Goal: Task Accomplishment & Management: Manage account settings

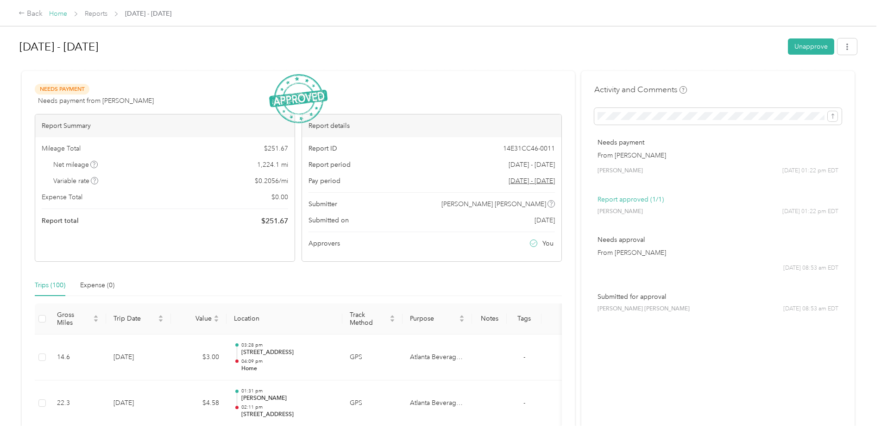
click at [57, 15] on link "Home" at bounding box center [58, 14] width 18 height 8
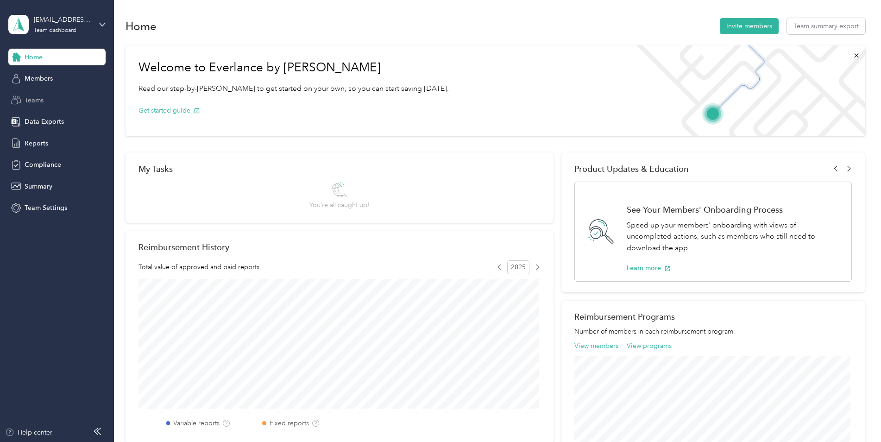
click at [32, 101] on span "Teams" at bounding box center [34, 100] width 19 height 10
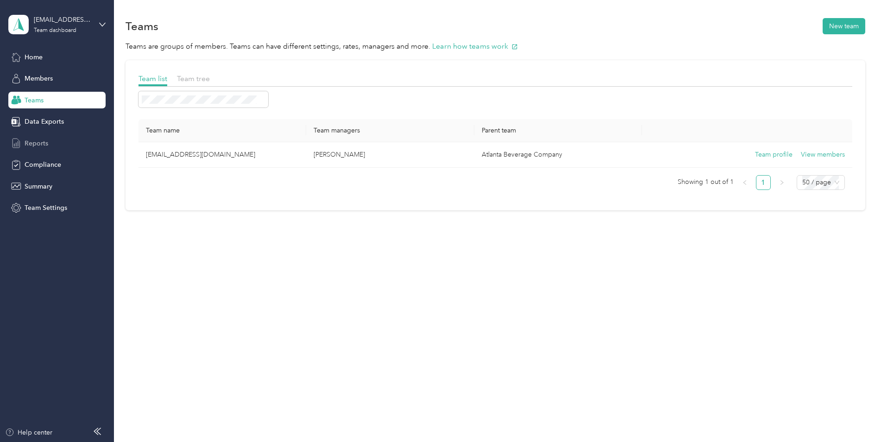
click at [39, 145] on span "Reports" at bounding box center [37, 144] width 24 height 10
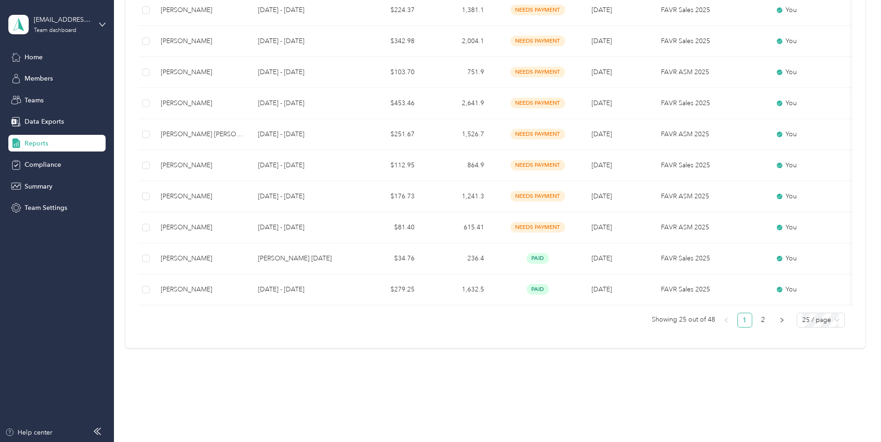
scroll to position [695, 0]
click at [782, 322] on icon "right" at bounding box center [782, 319] width 6 height 6
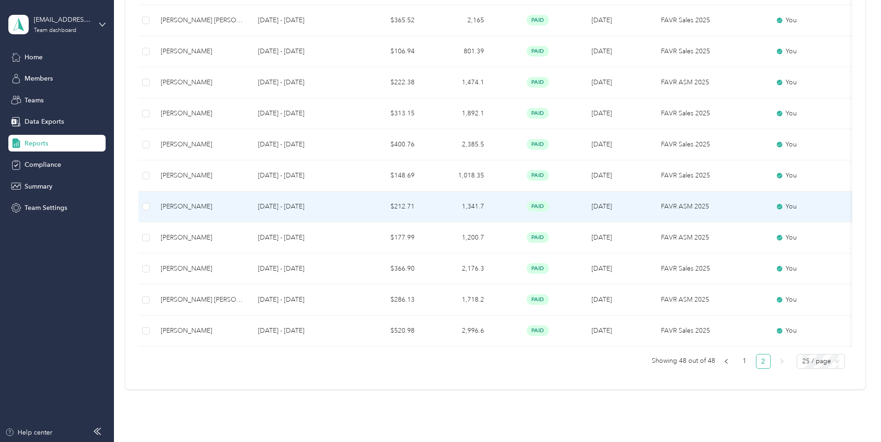
scroll to position [637, 0]
